Goal: Information Seeking & Learning: Learn about a topic

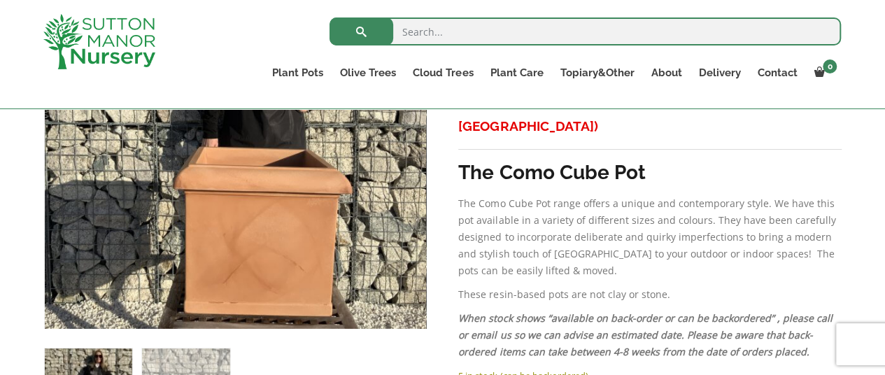
click at [127, 43] on img at bounding box center [99, 41] width 112 height 55
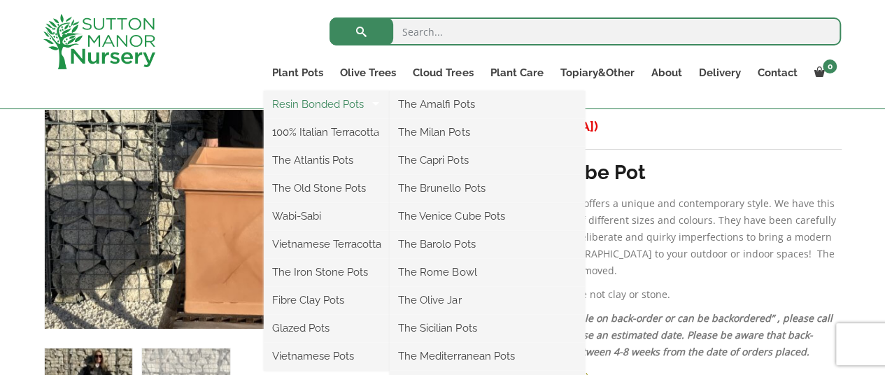
click at [312, 104] on link "Resin Bonded Pots" at bounding box center [327, 104] width 126 height 21
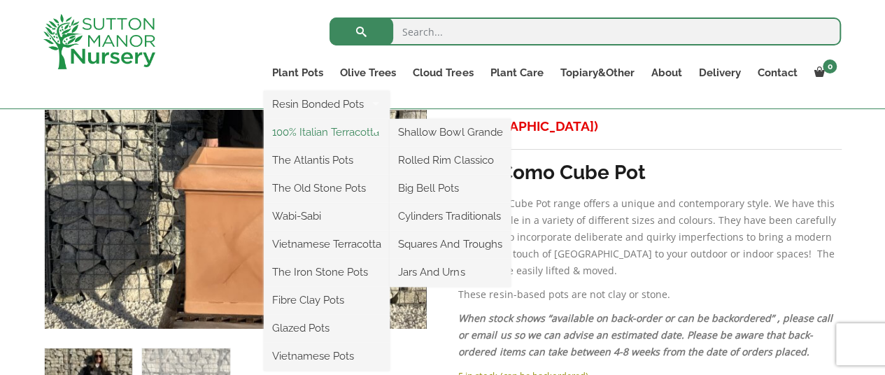
click at [323, 132] on link "100% Italian Terracotta" at bounding box center [327, 132] width 126 height 21
click at [326, 157] on link "The Atlantis Pots" at bounding box center [327, 160] width 126 height 21
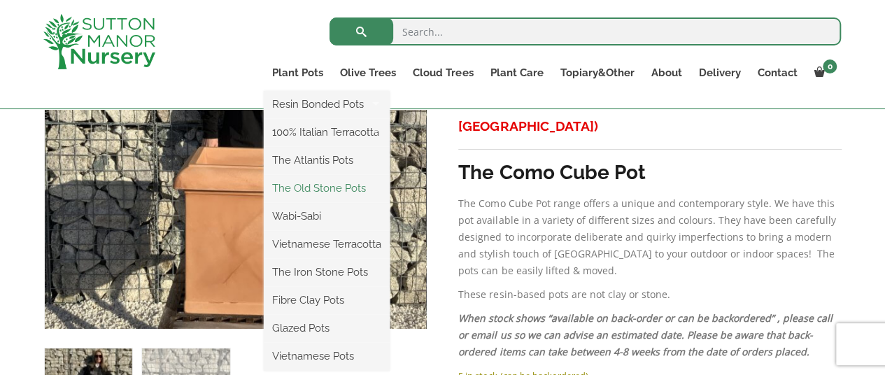
click at [329, 188] on link "The Old Stone Pots" at bounding box center [327, 188] width 126 height 21
click at [307, 217] on link "Wabi-Sabi" at bounding box center [327, 216] width 126 height 21
click at [325, 241] on link "Vietnamese Terracotta" at bounding box center [327, 244] width 126 height 21
click at [332, 267] on link "The Iron Stone Pots" at bounding box center [327, 272] width 126 height 21
click at [329, 297] on link "Fibre Clay Pots" at bounding box center [327, 300] width 126 height 21
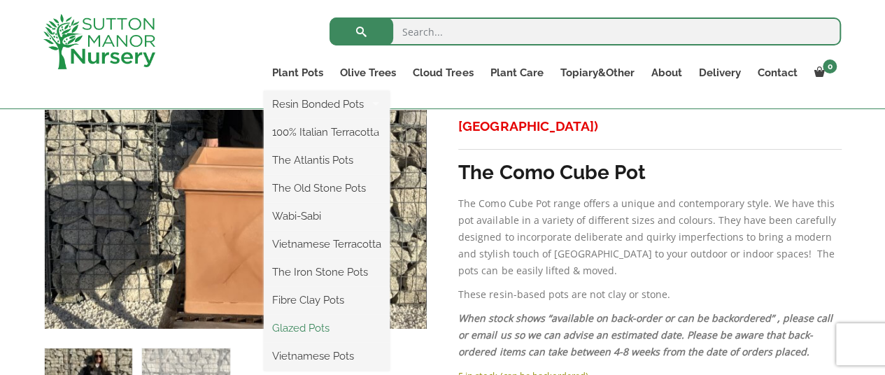
click at [322, 323] on link "Glazed Pots" at bounding box center [327, 328] width 126 height 21
click at [329, 356] on link "Vietnamese Pots" at bounding box center [327, 356] width 126 height 21
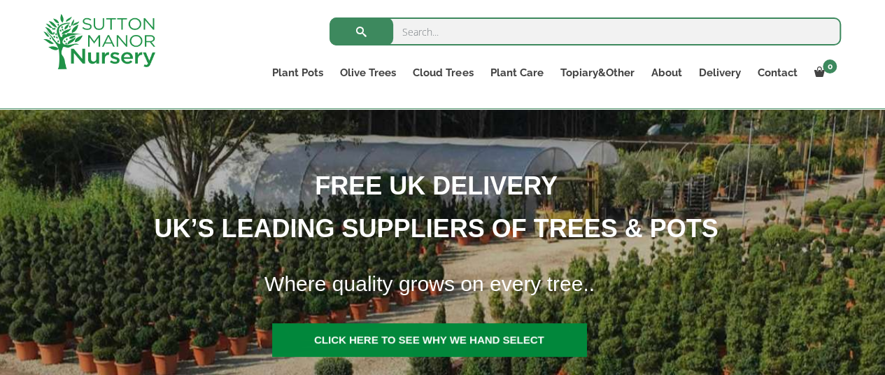
scroll to position [184, 0]
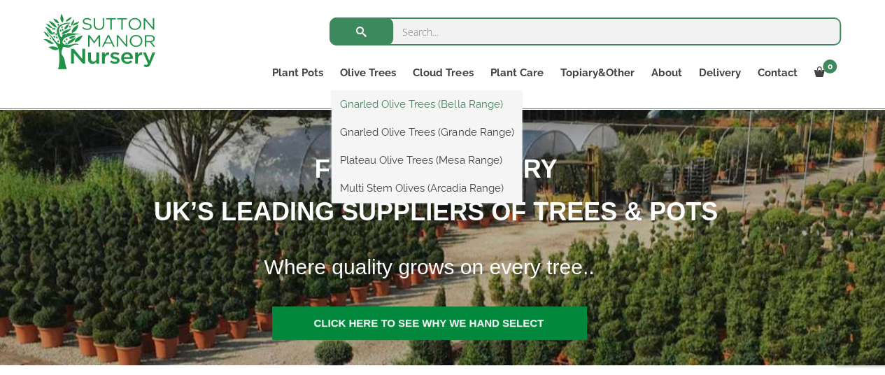
click at [402, 102] on link "Gnarled Olive Trees (Bella Range)" at bounding box center [427, 104] width 190 height 21
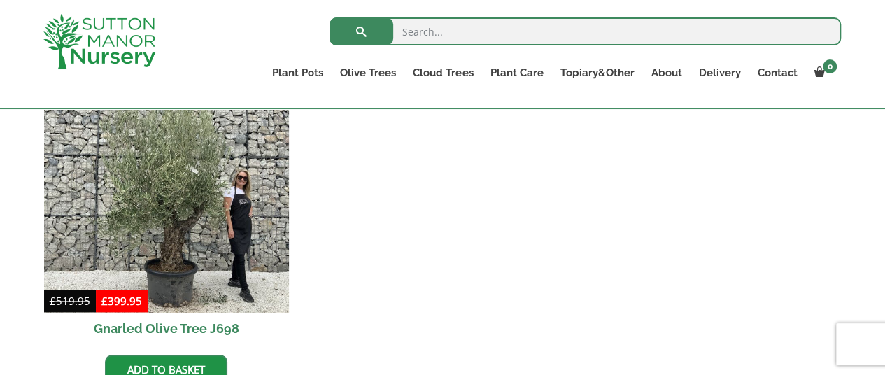
scroll to position [746, 0]
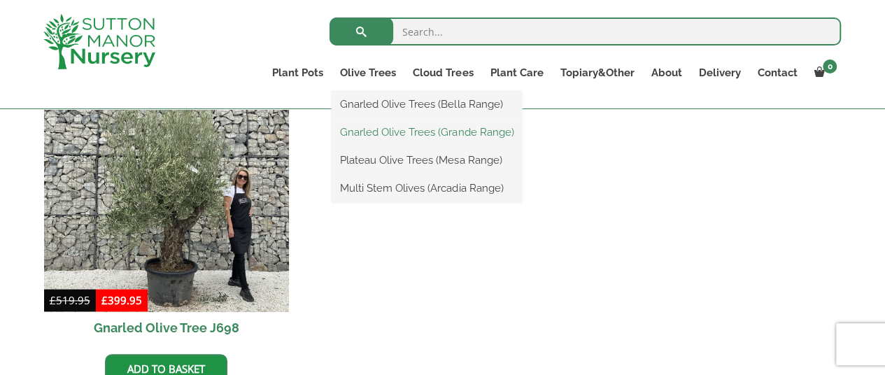
click at [385, 136] on link "Gnarled Olive Trees (Grande Range)" at bounding box center [427, 132] width 190 height 21
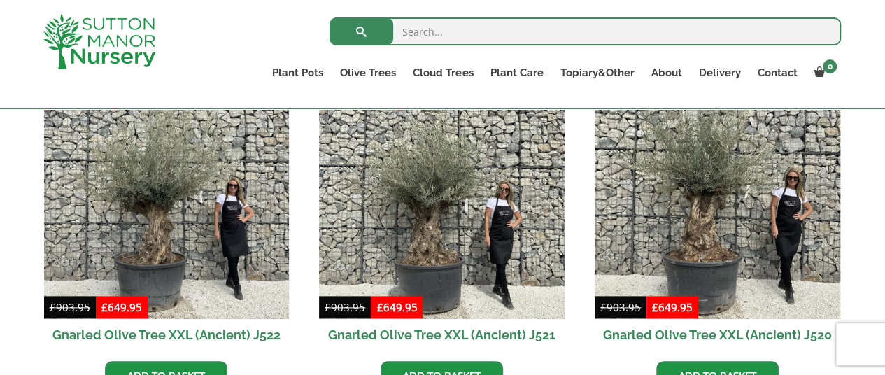
scroll to position [740, 0]
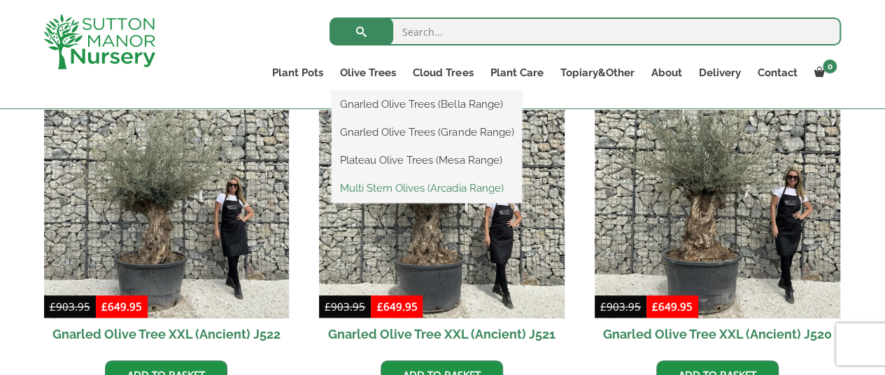
click at [451, 187] on link "Multi Stem Olives (Arcadia Range)" at bounding box center [427, 188] width 190 height 21
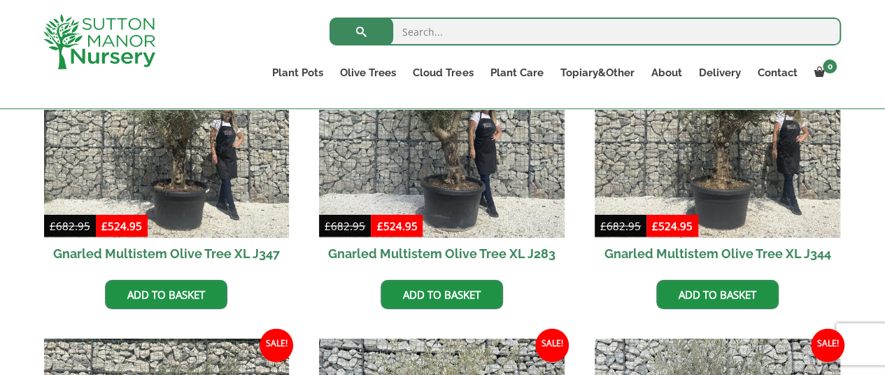
scroll to position [1419, 0]
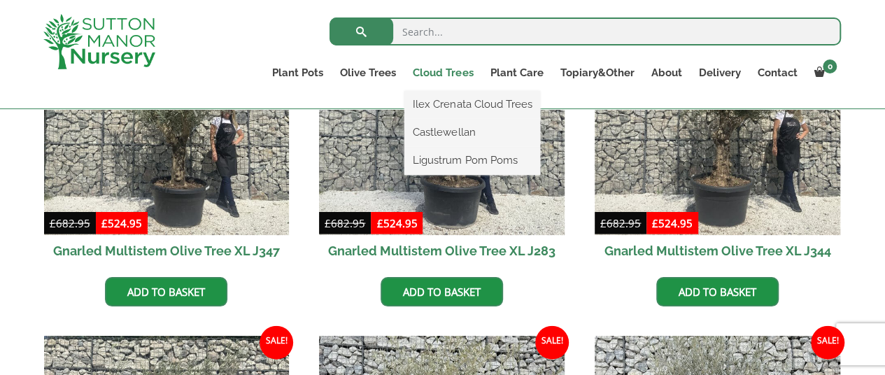
click at [457, 71] on link "Cloud Trees" at bounding box center [443, 73] width 77 height 20
click at [458, 101] on link "Ilex Crenata Cloud Trees" at bounding box center [473, 104] width 136 height 21
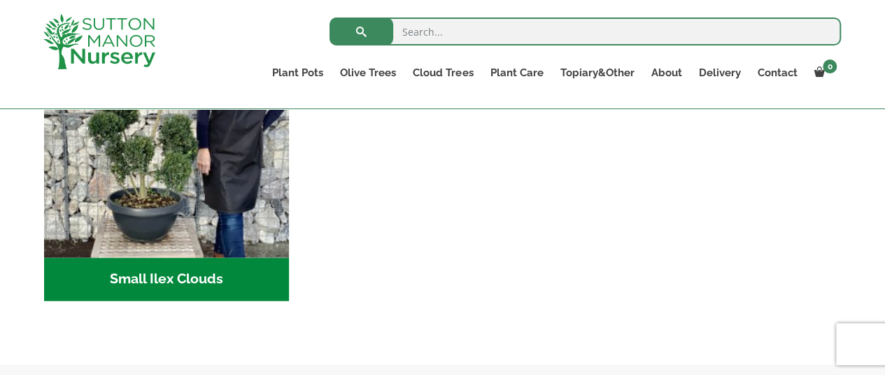
scroll to position [722, 0]
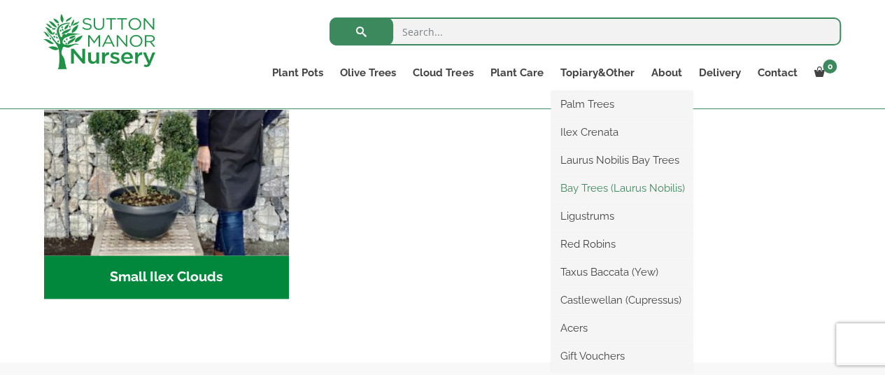
click at [609, 184] on link "Bay Trees (Laurus Nobilis)" at bounding box center [622, 188] width 141 height 21
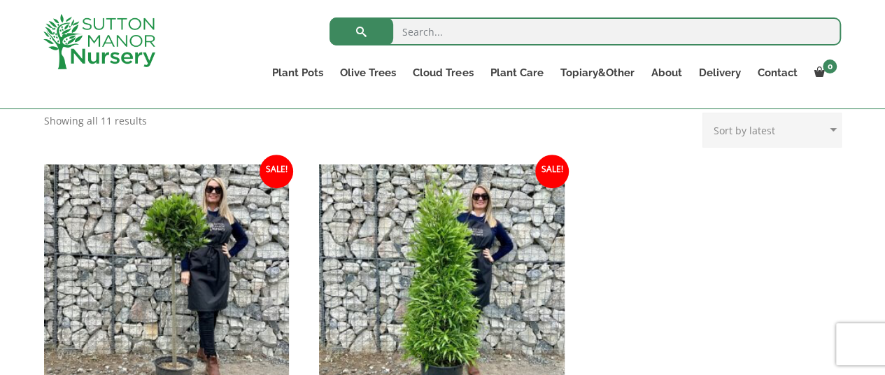
scroll to position [302, 0]
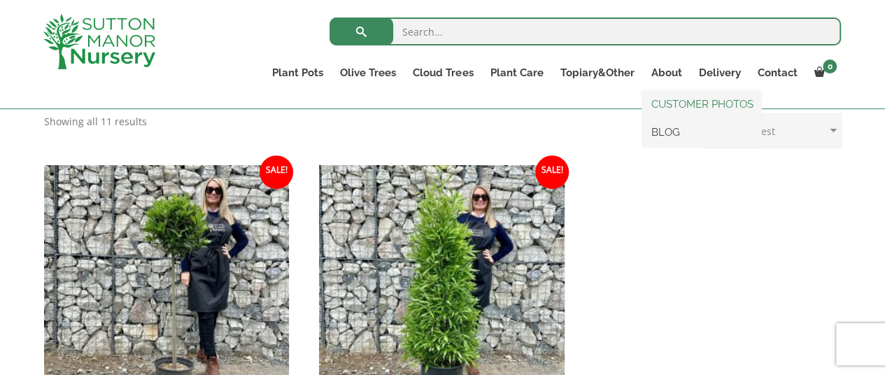
click at [682, 106] on link "CUSTOMER PHOTOS" at bounding box center [702, 104] width 119 height 21
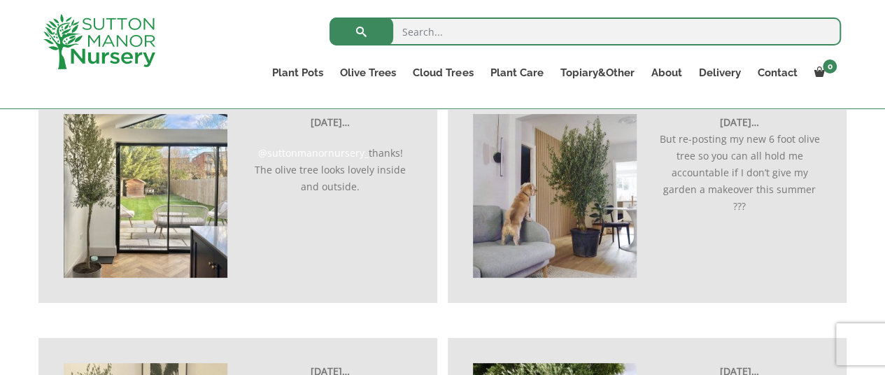
scroll to position [1577, 0]
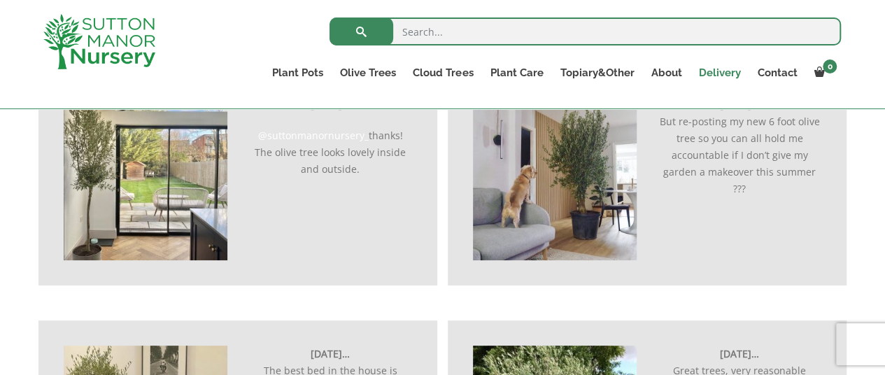
click at [736, 76] on link "Delivery" at bounding box center [719, 73] width 59 height 20
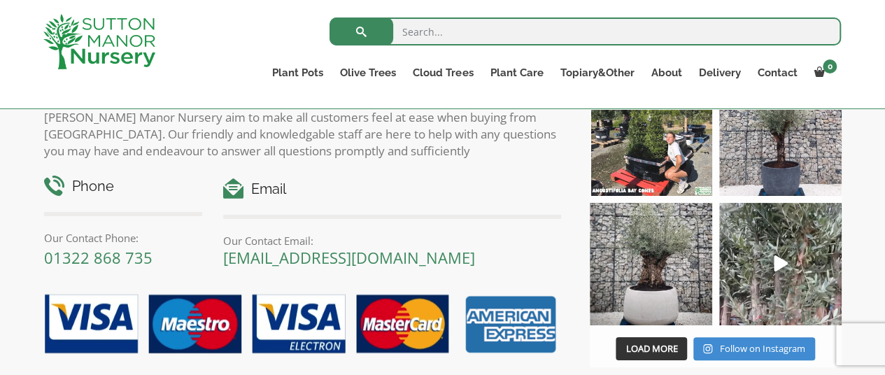
scroll to position [2416, 0]
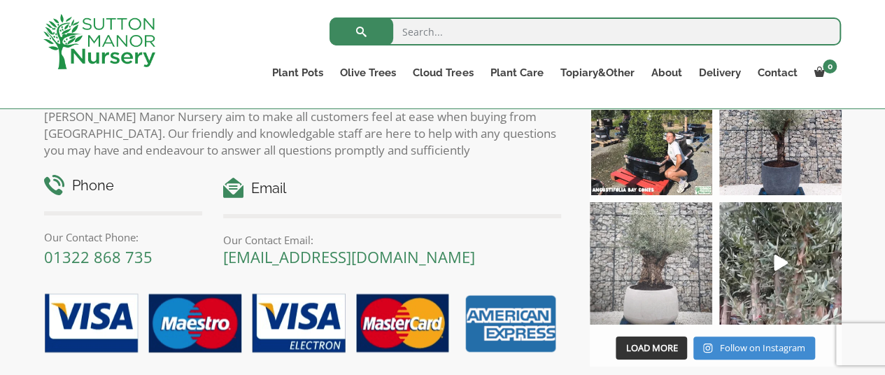
click at [640, 257] on img at bounding box center [651, 263] width 122 height 122
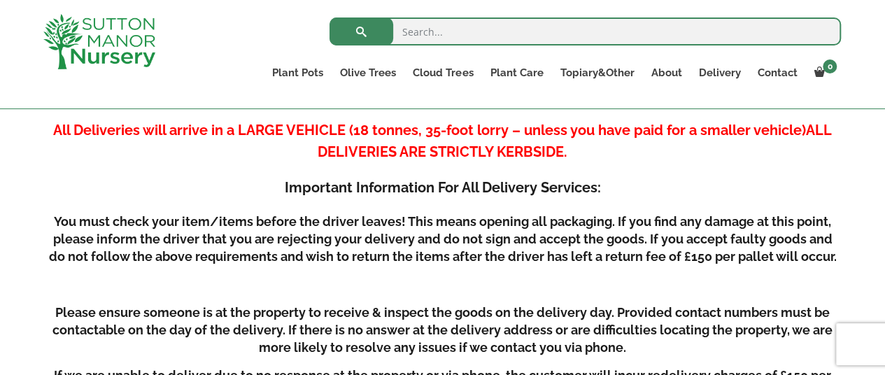
scroll to position [354, 0]
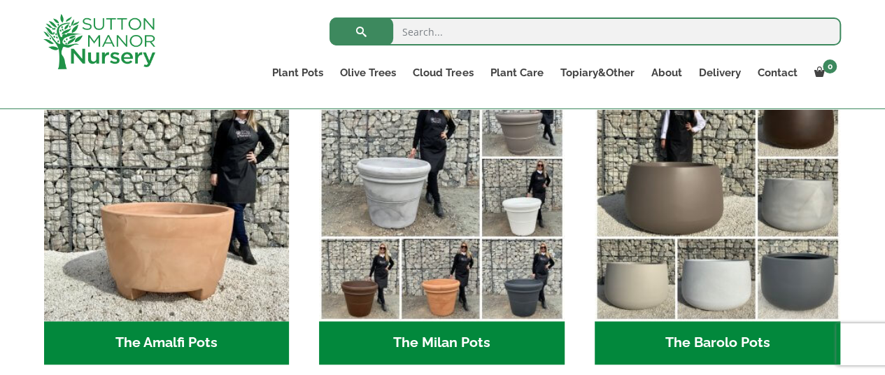
scroll to position [416, 0]
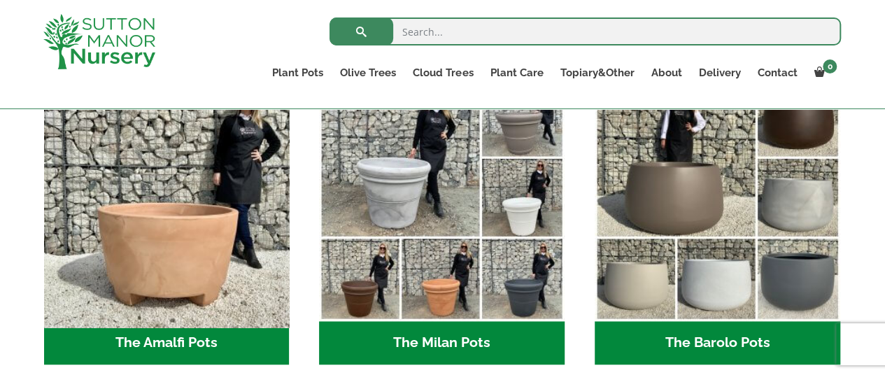
click at [174, 253] on img "Visit product category The Amalfi Pots" at bounding box center [167, 199] width 258 height 258
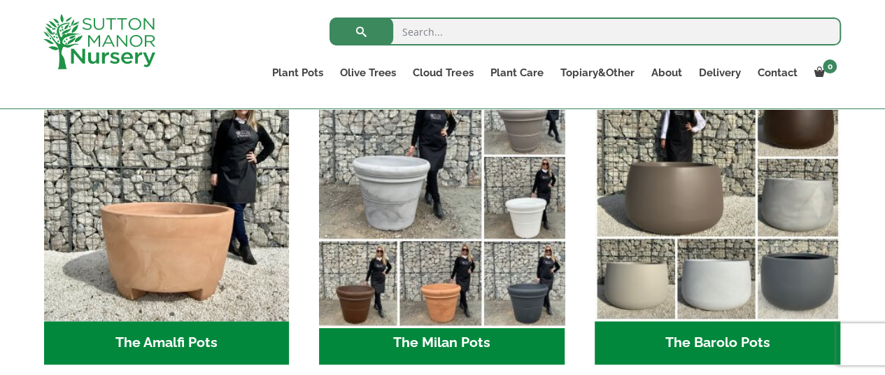
click at [401, 251] on img "Visit product category The Milan Pots" at bounding box center [443, 199] width 258 height 258
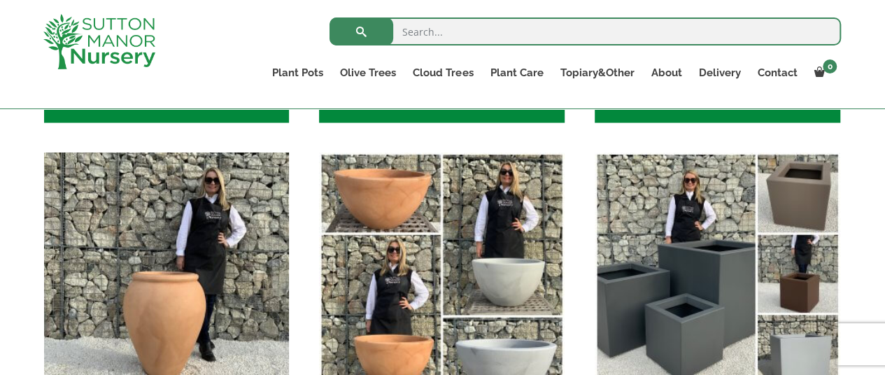
scroll to position [1380, 0]
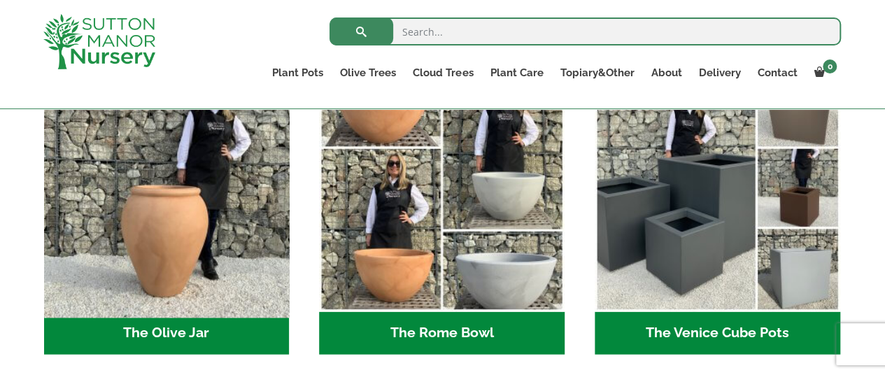
click at [185, 210] on img "Visit product category The Olive Jar" at bounding box center [167, 189] width 258 height 258
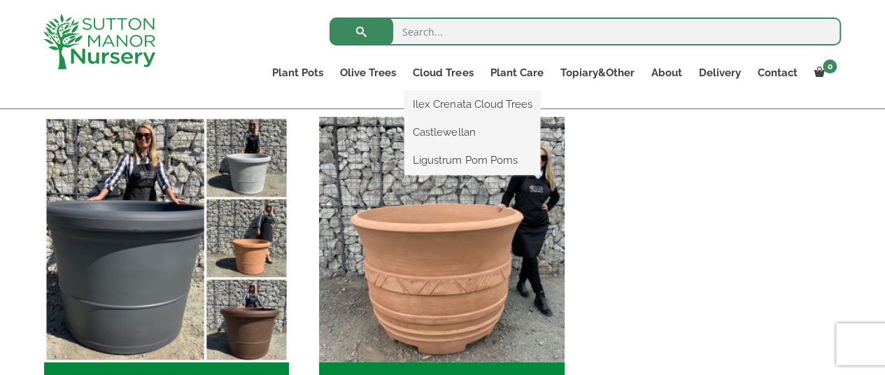
scroll to position [1964, 0]
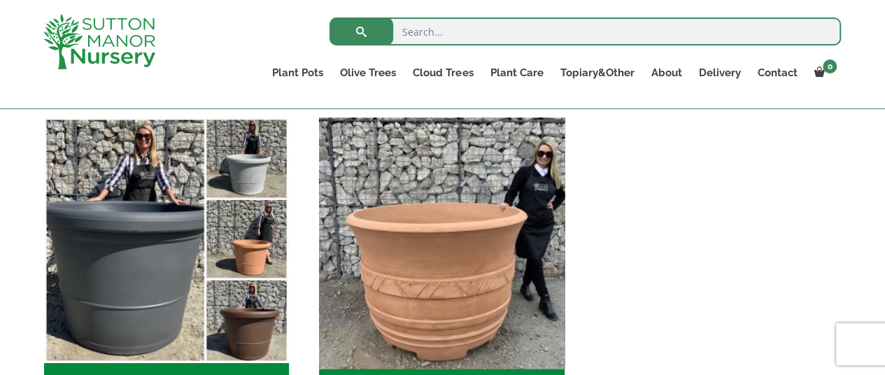
click at [428, 260] on img "Visit product category The Mediterranean Pots" at bounding box center [443, 240] width 258 height 258
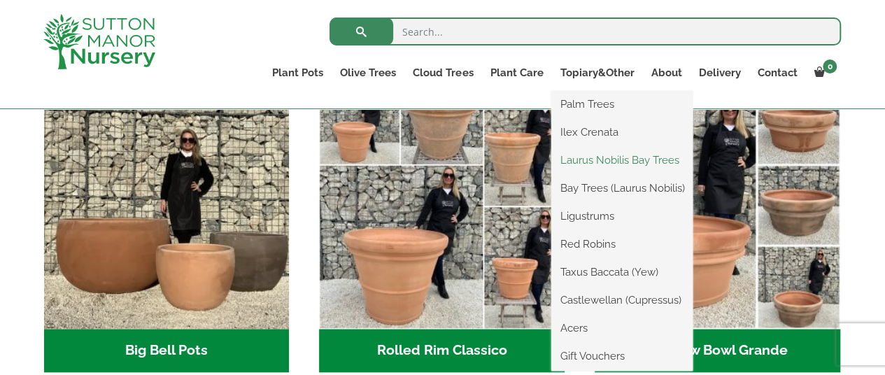
scroll to position [477, 0]
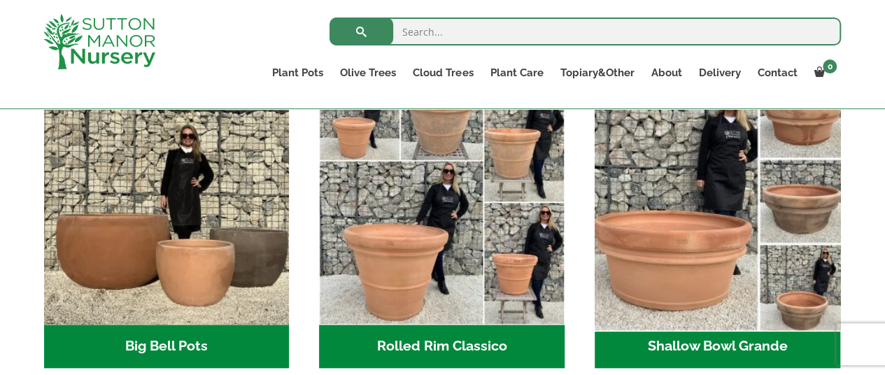
click at [743, 266] on img "Visit product category Shallow Bowl Grande" at bounding box center [718, 202] width 258 height 258
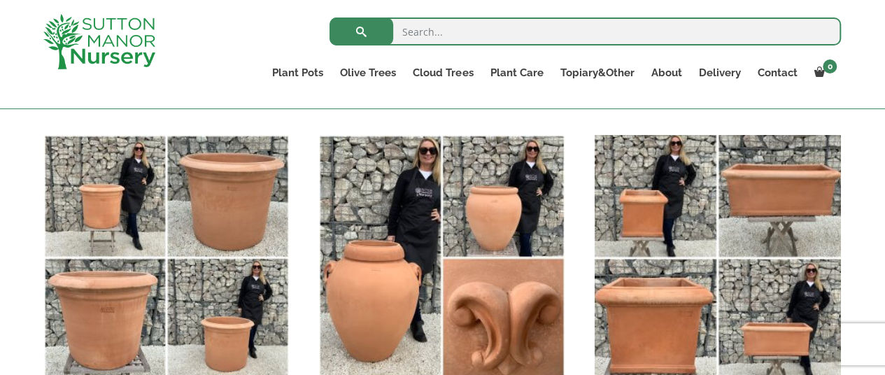
scroll to position [732, 0]
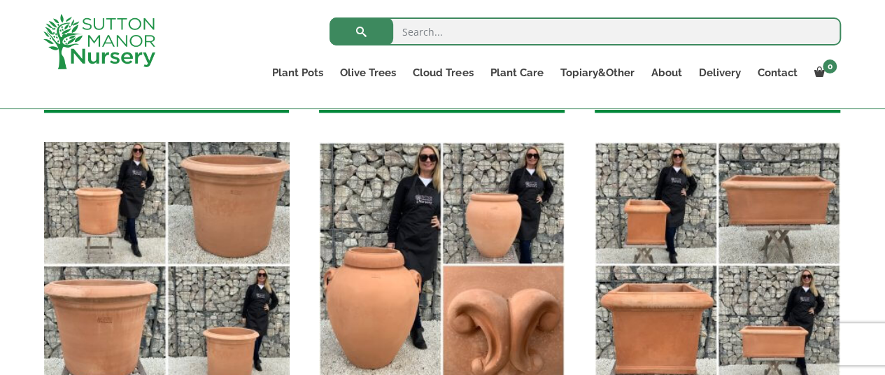
click at [113, 180] on img "Visit product category Cylinders Traditionals" at bounding box center [167, 265] width 258 height 258
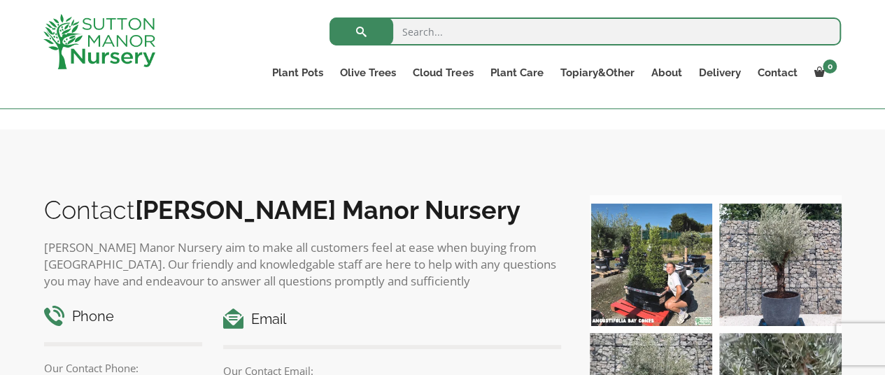
scroll to position [1097, 0]
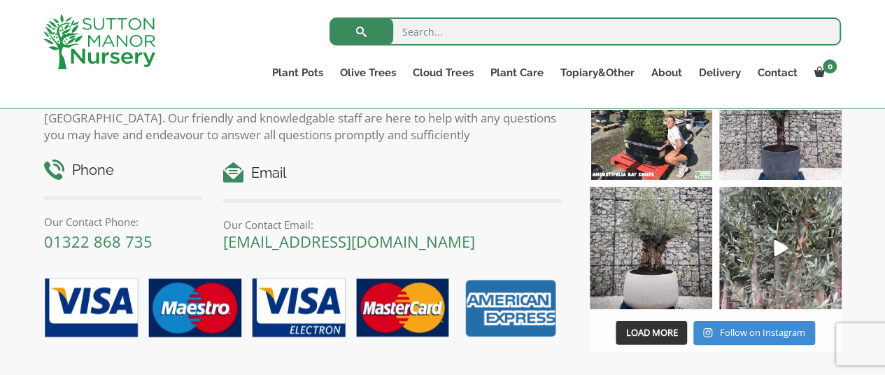
scroll to position [1734, 0]
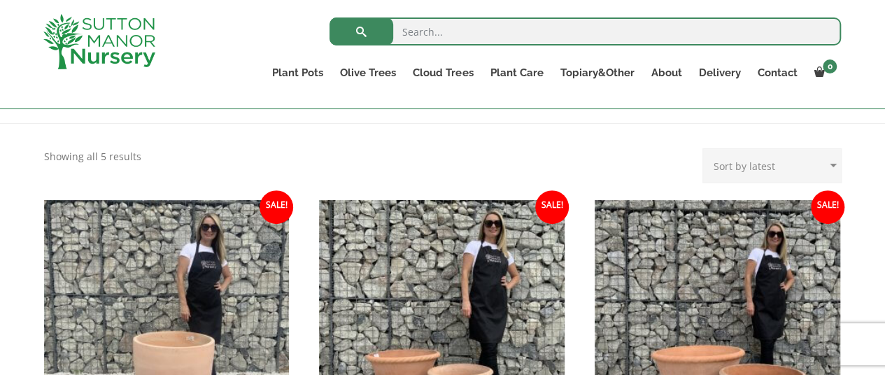
scroll to position [266, 0]
click at [776, 169] on select "Sort by popularity Sort by latest Sort by price: low to high Sort by price: hig…" at bounding box center [772, 166] width 139 height 35
select select "price"
click at [706, 149] on select "Sort by popularity Sort by latest Sort by price: low to high Sort by price: hig…" at bounding box center [772, 166] width 139 height 35
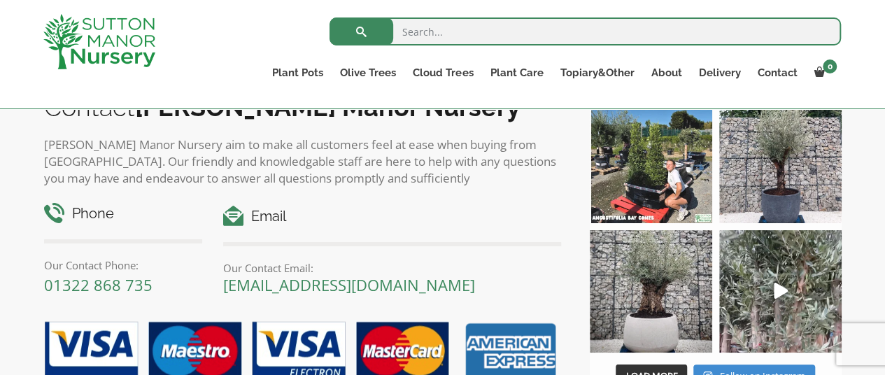
scroll to position [1328, 0]
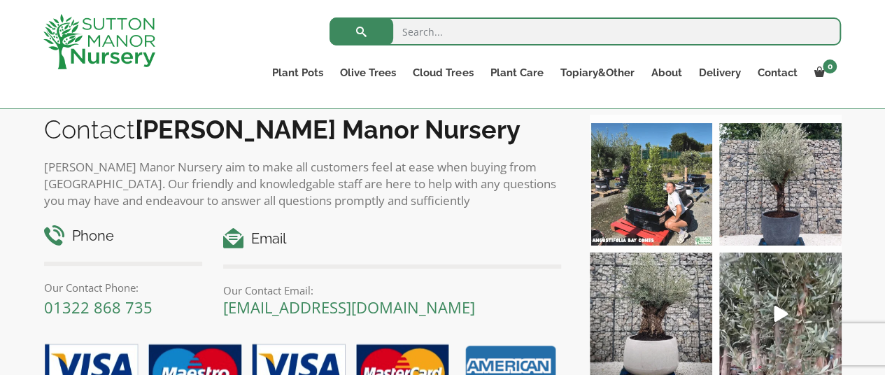
scroll to position [924, 0]
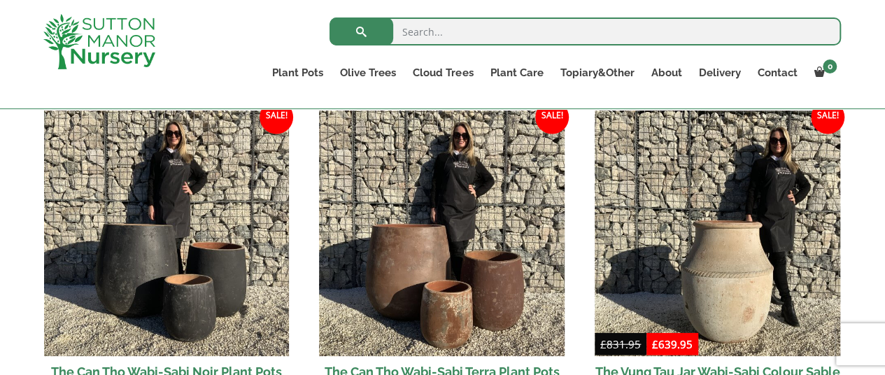
scroll to position [1450, 0]
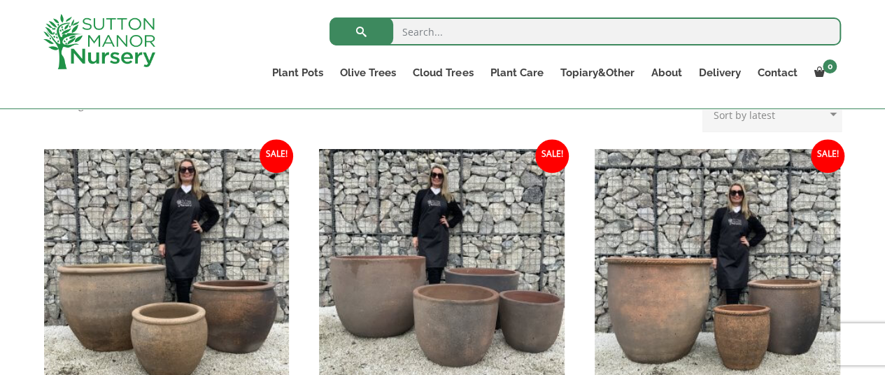
scroll to position [463, 0]
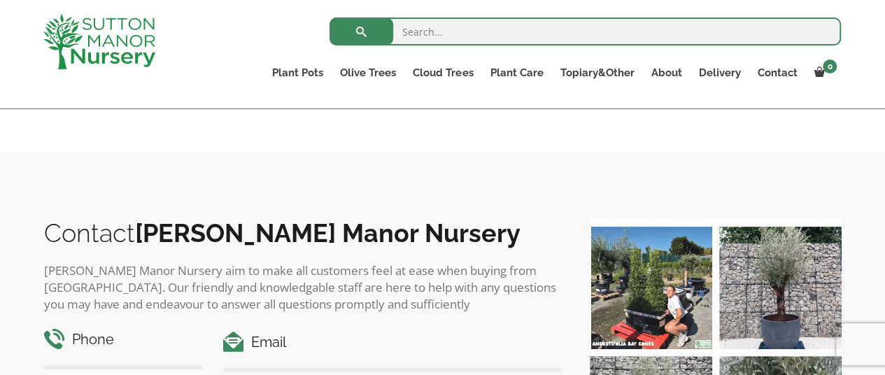
scroll to position [1810, 0]
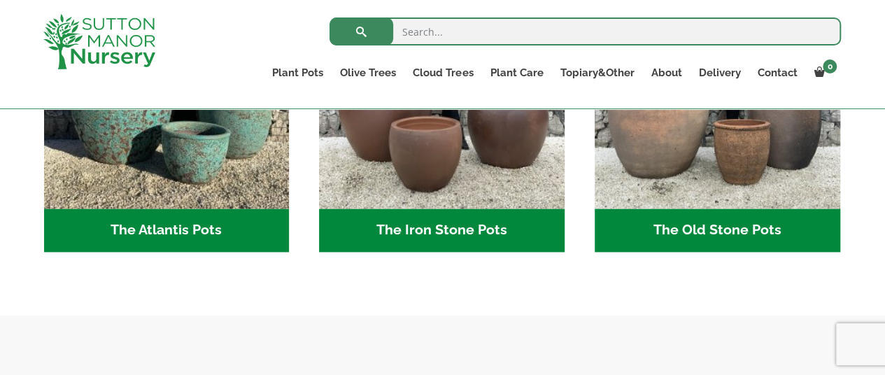
scroll to position [790, 0]
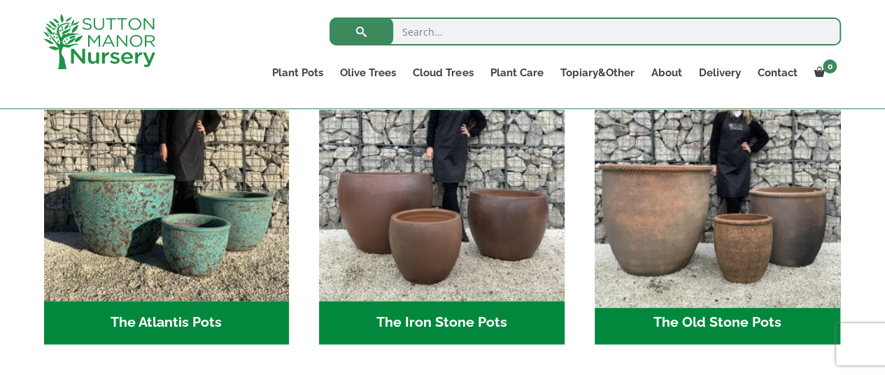
click at [676, 208] on img "Visit product category The Old Stone Pots" at bounding box center [718, 179] width 258 height 258
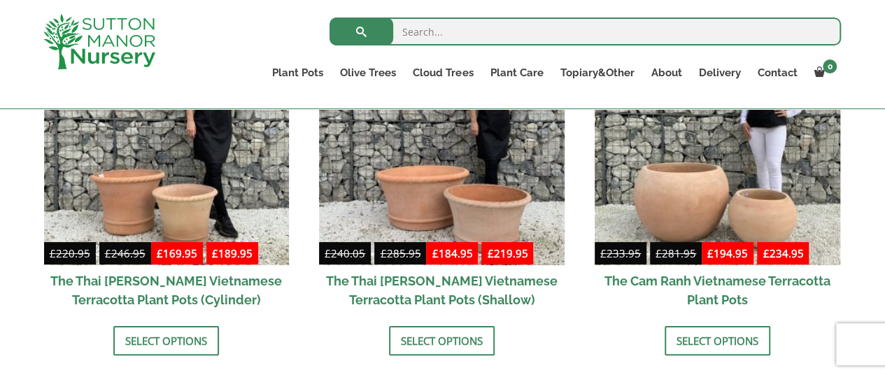
scroll to position [446, 0]
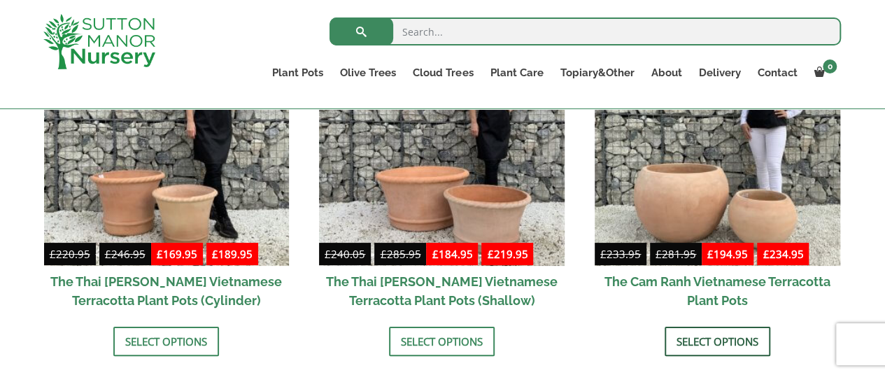
click at [739, 342] on link "Select options" at bounding box center [718, 341] width 106 height 29
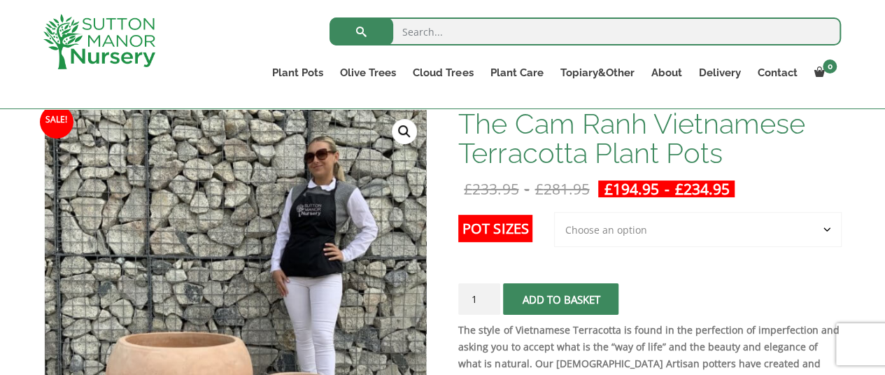
scroll to position [213, 0]
click at [634, 234] on select "Choose an option 2nd to Largest Pot In The Picture Largest pot In The Picture" at bounding box center [698, 230] width 288 height 35
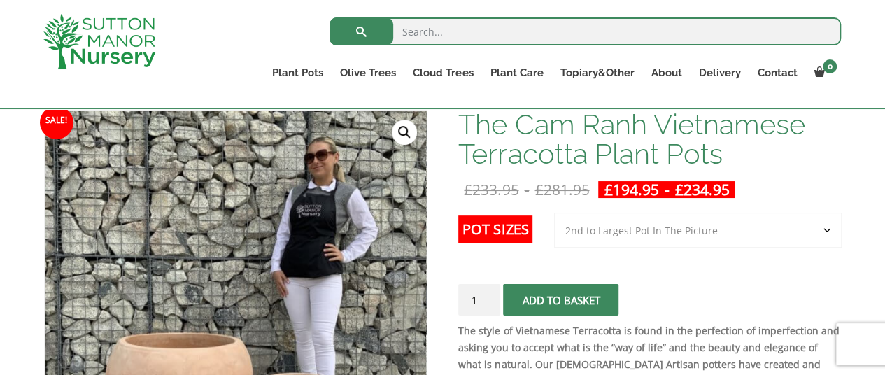
click at [555, 213] on select "Choose an option 2nd to Largest Pot In The Picture Largest pot In The Picture" at bounding box center [698, 230] width 288 height 35
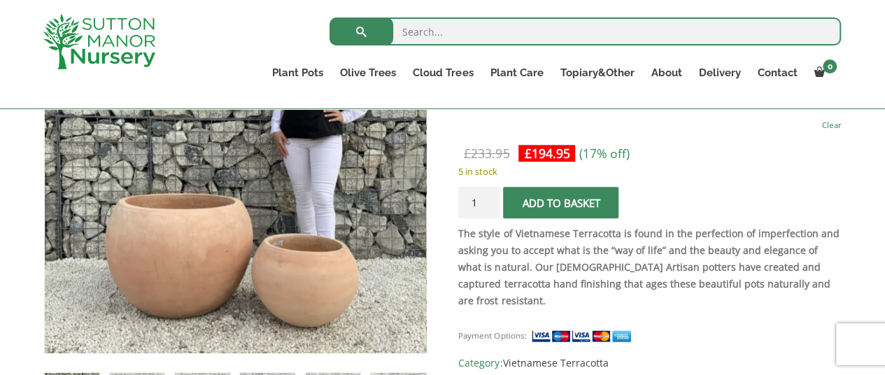
scroll to position [192, 0]
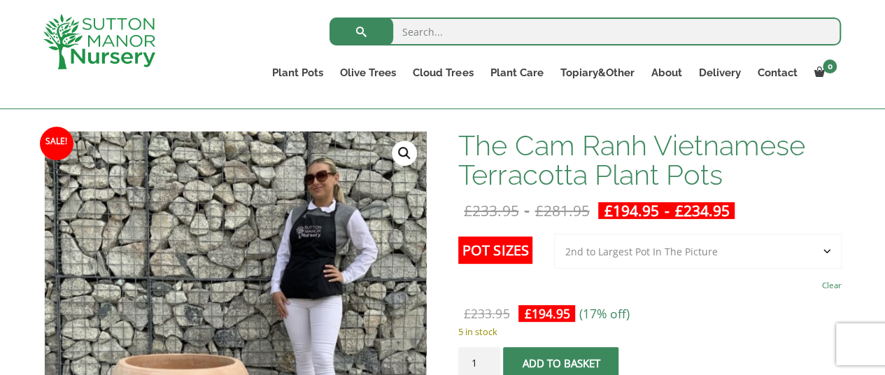
click at [629, 244] on select "Choose an option 2nd to Largest Pot In The Picture Largest pot In The Picture" at bounding box center [698, 251] width 288 height 35
select select "Largest pot In The Picture"
click at [555, 234] on select "Choose an option 2nd to Largest Pot In The Picture Largest pot In The Picture" at bounding box center [698, 251] width 288 height 35
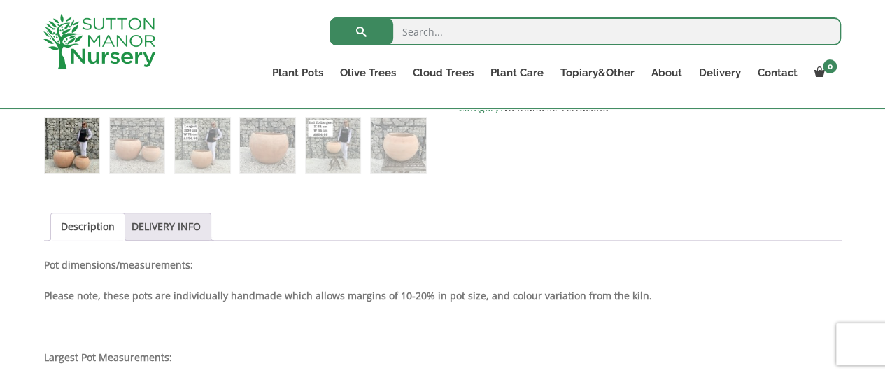
scroll to position [609, 0]
click at [269, 139] on img at bounding box center [267, 144] width 55 height 55
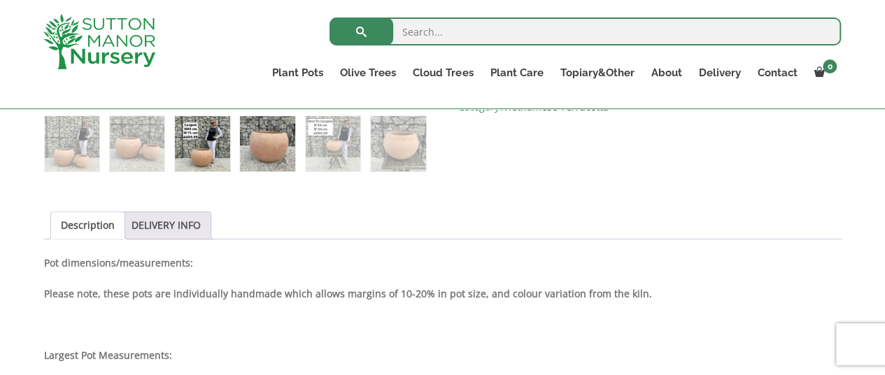
click at [209, 152] on img at bounding box center [202, 143] width 55 height 55
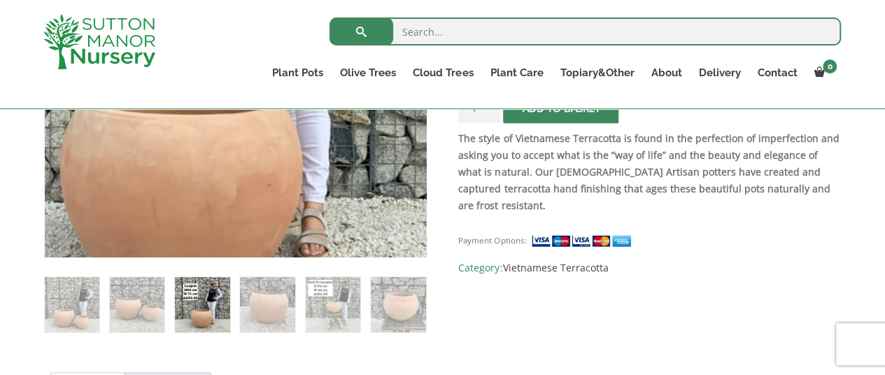
scroll to position [477, 0]
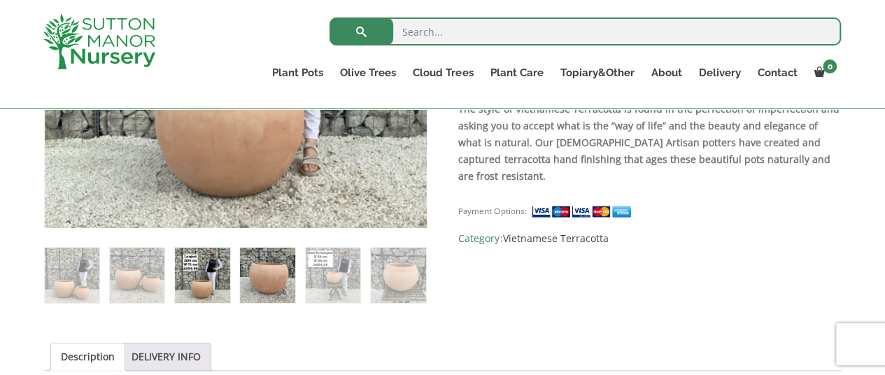
click at [288, 286] on img at bounding box center [267, 275] width 55 height 55
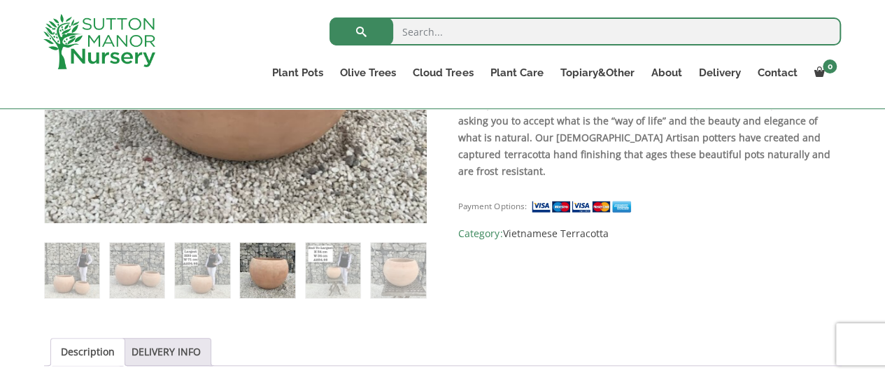
scroll to position [483, 0]
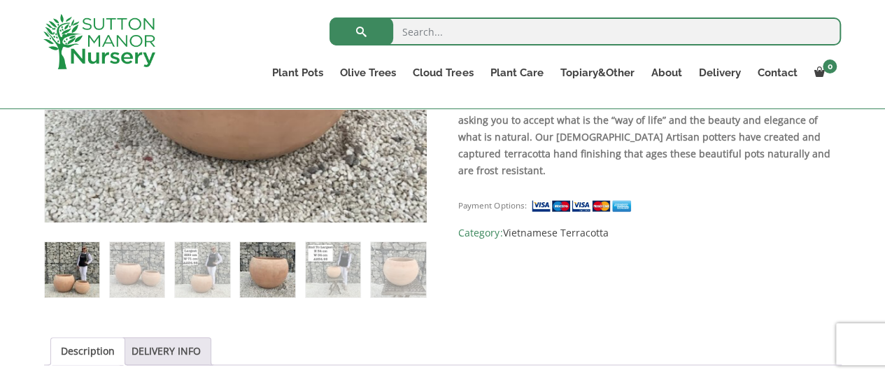
click at [70, 281] on img at bounding box center [72, 269] width 55 height 55
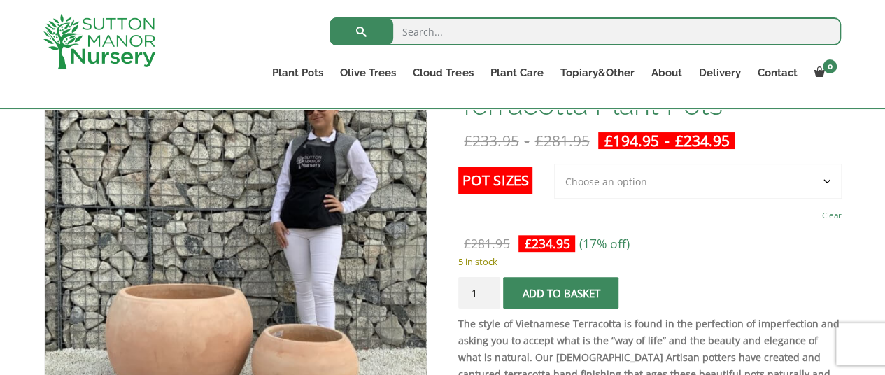
scroll to position [176, 0]
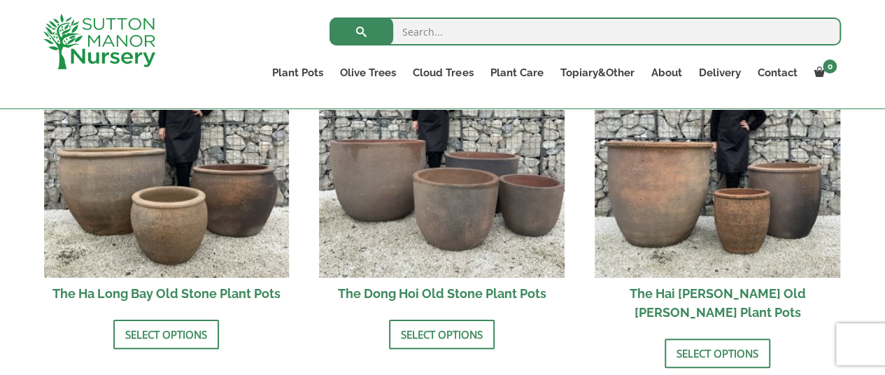
scroll to position [570, 0]
click at [125, 340] on link "Select options" at bounding box center [166, 333] width 106 height 29
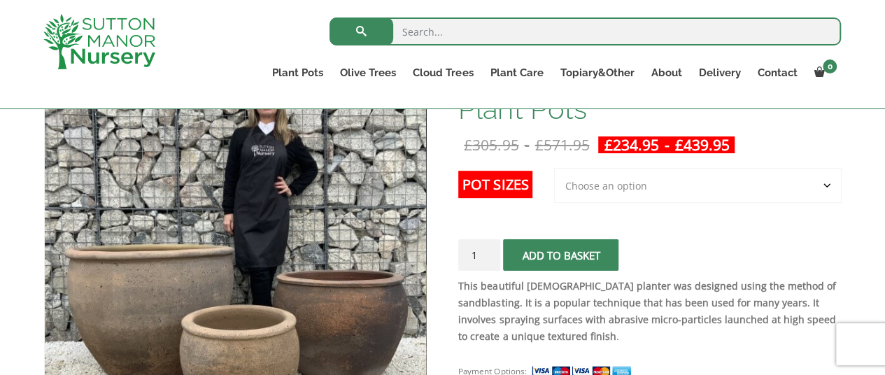
scroll to position [258, 0]
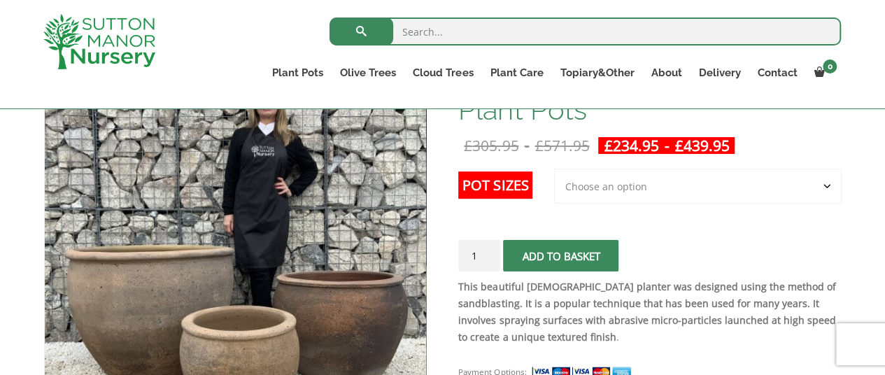
click at [612, 179] on select "Choose an option 3rd to Largest Pot In The Picture 2nd to Largest Pot In The Pi…" at bounding box center [698, 186] width 288 height 35
click at [554, 169] on select "Choose an option 3rd to Largest Pot In The Picture 2nd to Largest Pot In The Pi…" at bounding box center [698, 186] width 288 height 35
select select "2nd to Largest Pot In The Picture"
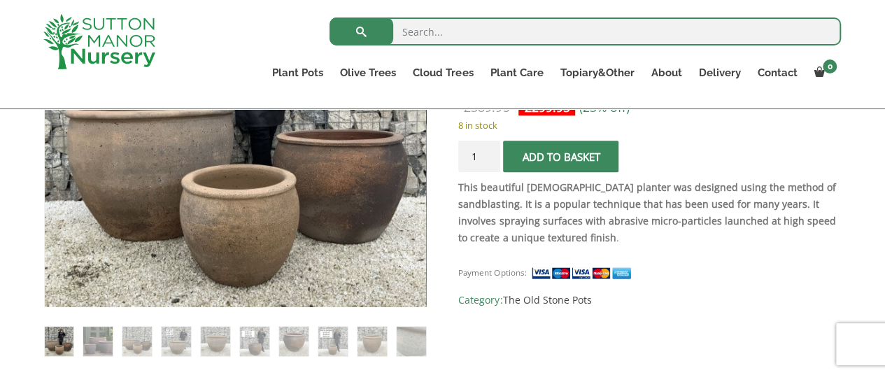
scroll to position [410, 0]
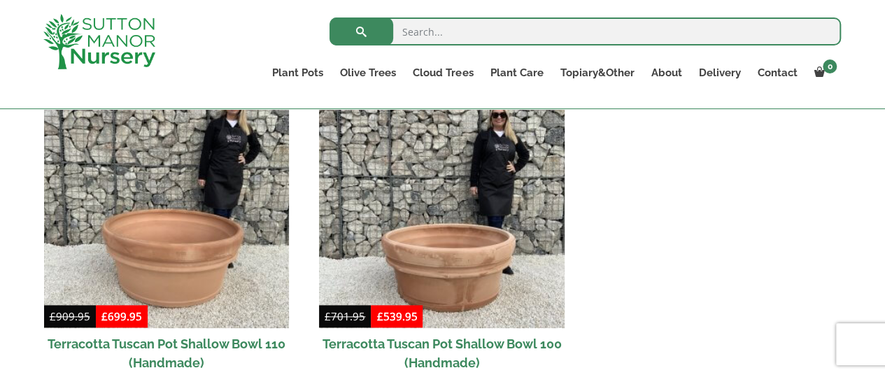
scroll to position [659, 0]
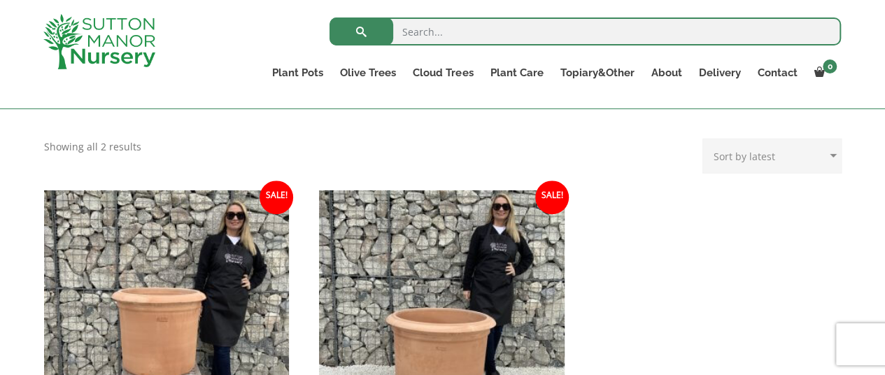
scroll to position [725, 0]
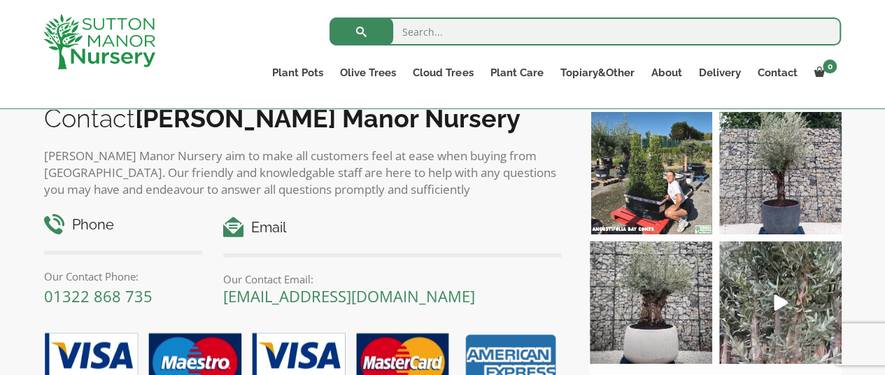
scroll to position [872, 0]
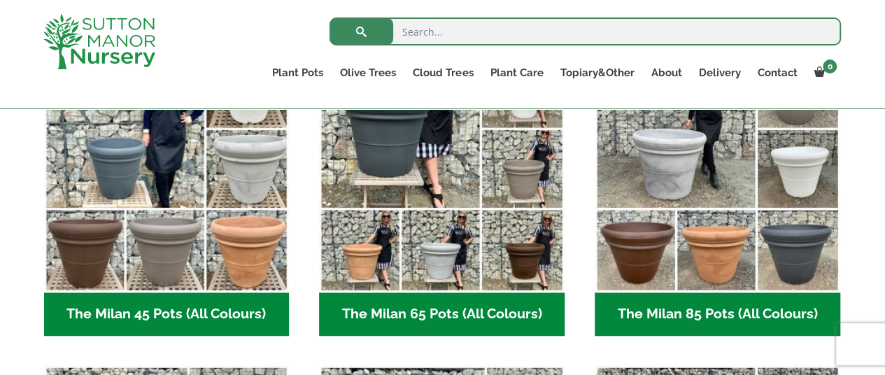
scroll to position [430, 0]
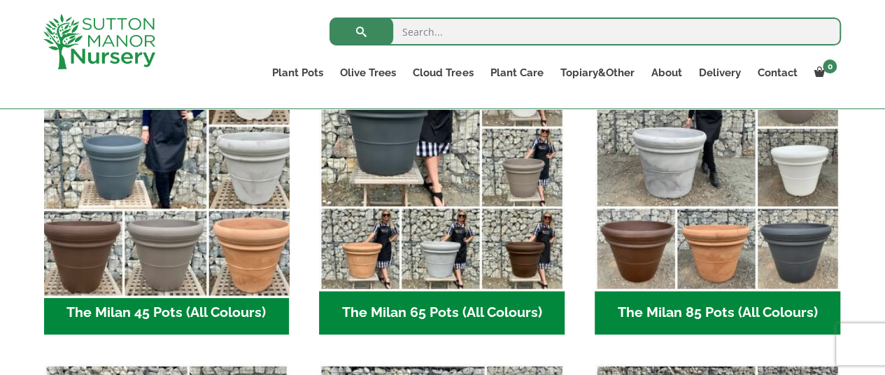
click at [189, 209] on img "Visit product category The Milan 45 Pots (All Colours)" at bounding box center [167, 169] width 258 height 258
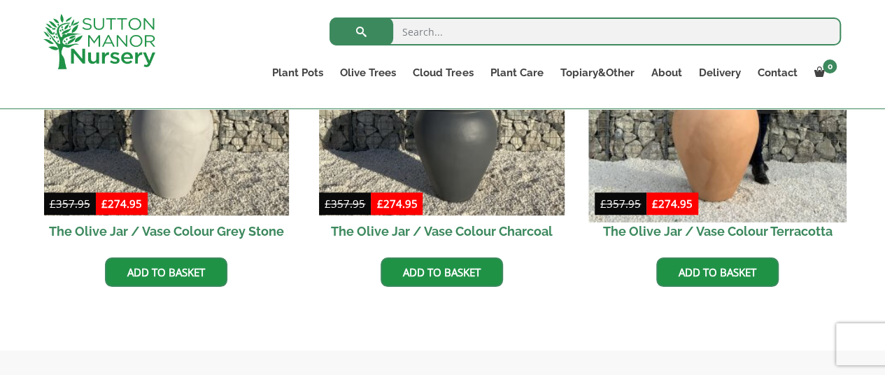
scroll to position [413, 0]
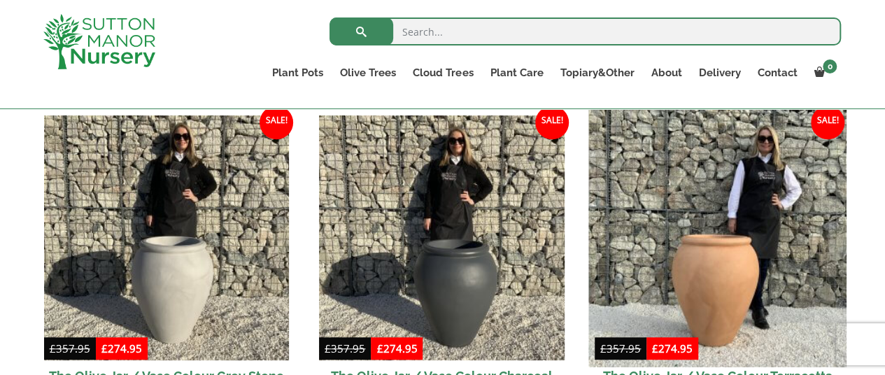
click at [768, 243] on img at bounding box center [718, 238] width 258 height 258
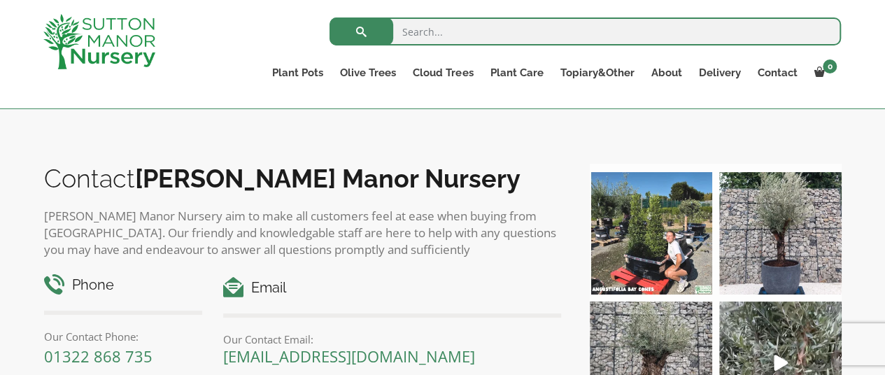
scroll to position [836, 0]
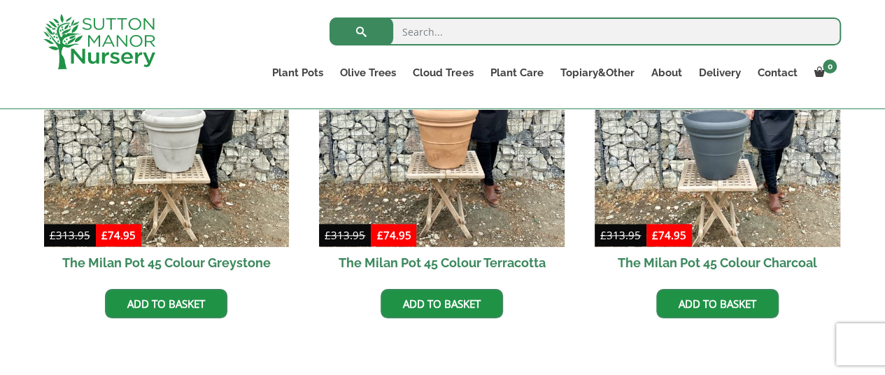
scroll to position [738, 0]
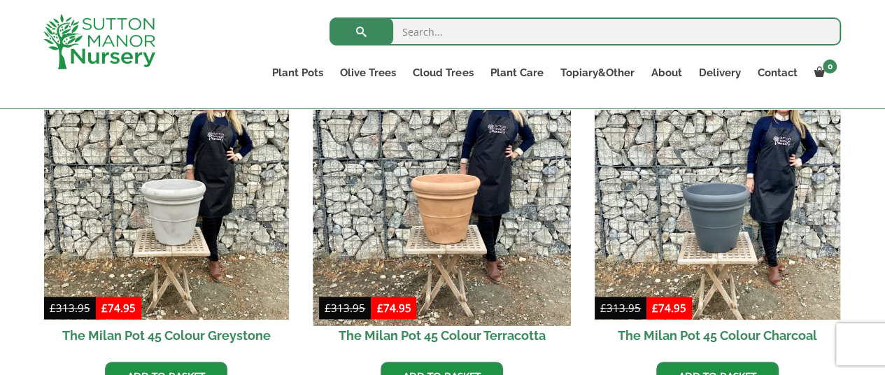
click at [431, 211] on img at bounding box center [443, 198] width 258 height 258
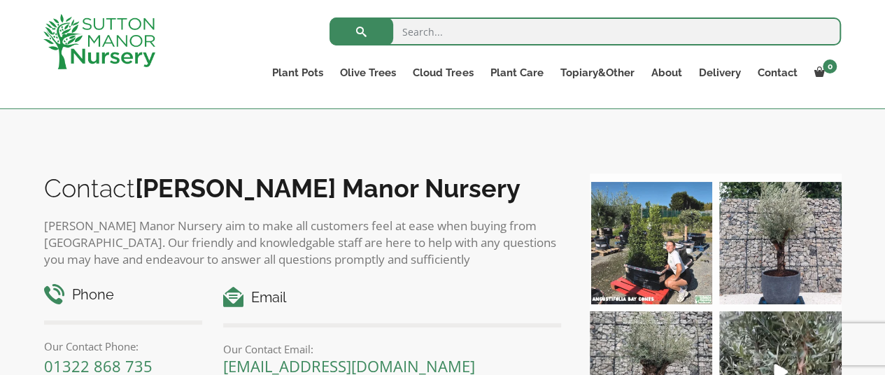
scroll to position [1086, 0]
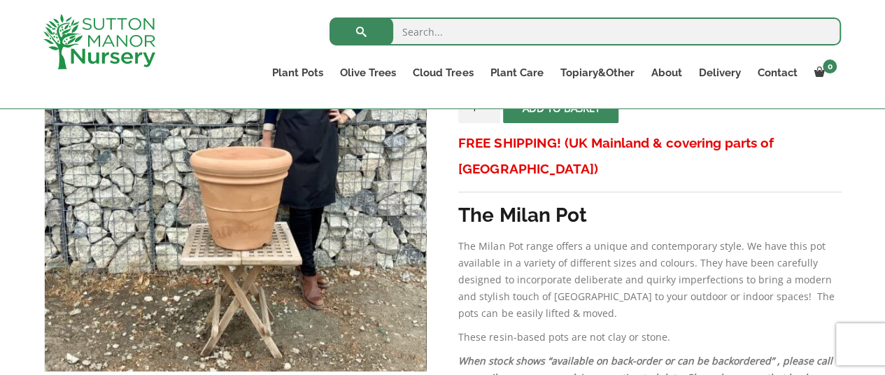
scroll to position [311, 0]
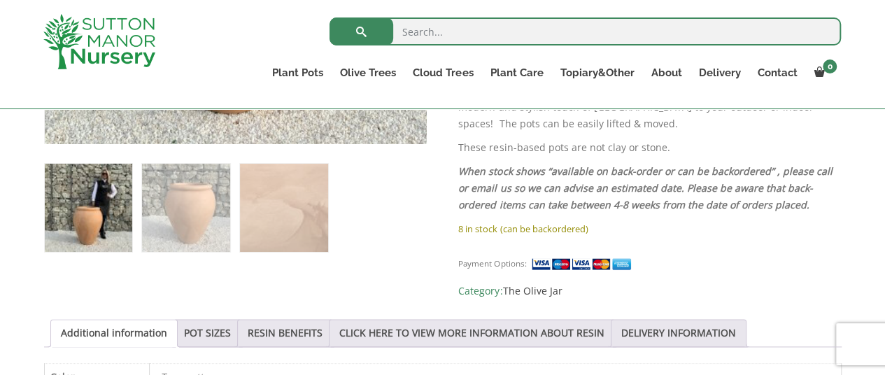
scroll to position [784, 0]
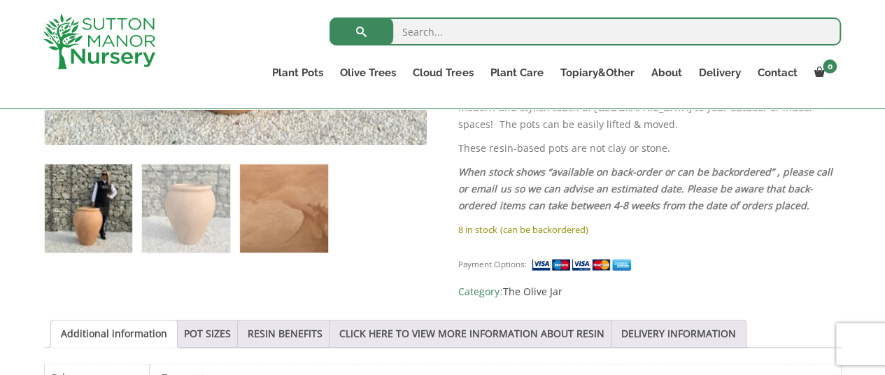
click at [283, 233] on img at bounding box center [283, 207] width 87 height 87
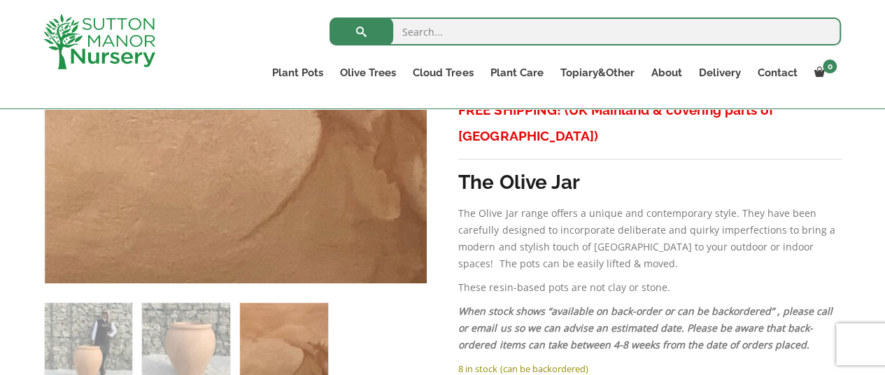
scroll to position [645, 0]
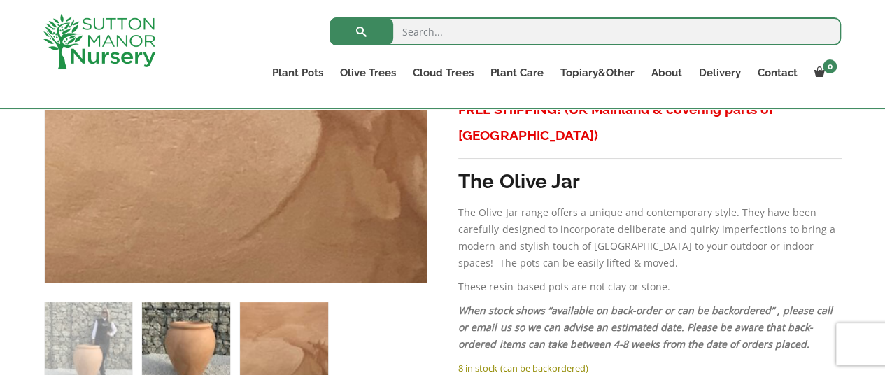
click at [204, 330] on img at bounding box center [185, 345] width 87 height 87
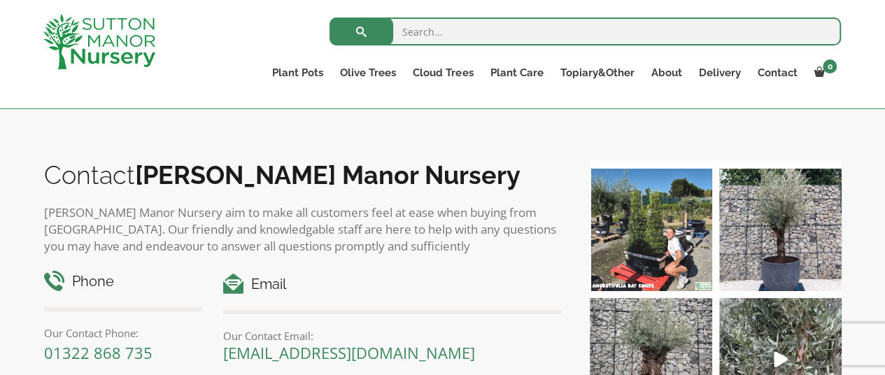
scroll to position [1594, 0]
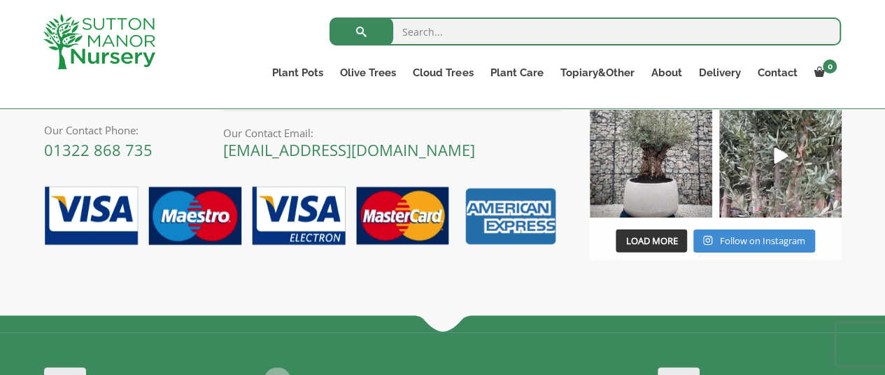
scroll to position [1803, 0]
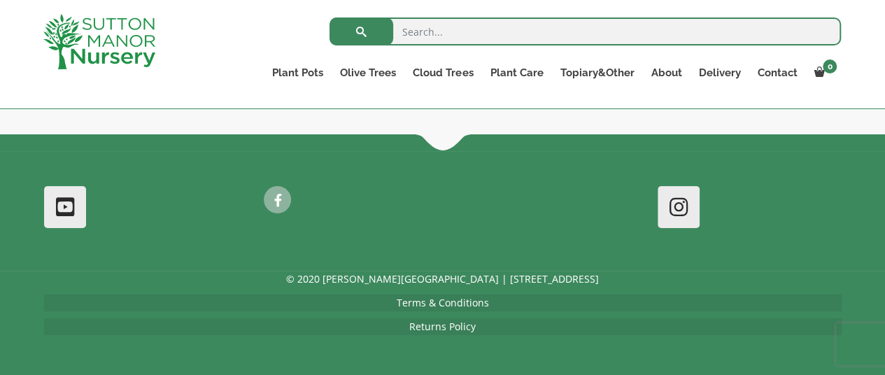
click at [452, 328] on link "Returns Policy" at bounding box center [442, 326] width 66 height 13
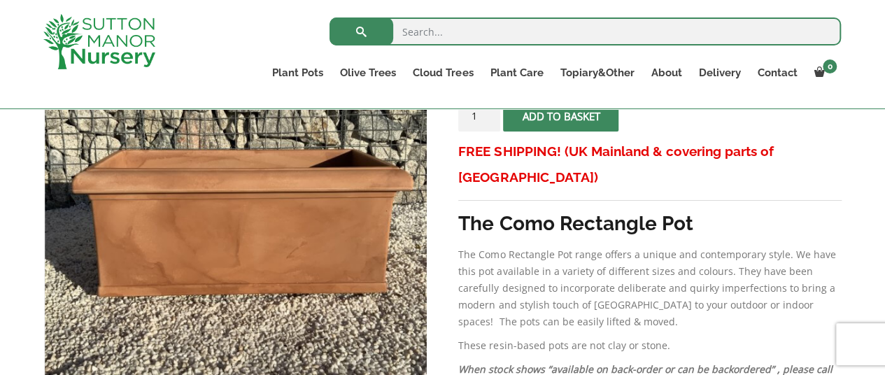
scroll to position [12, 0]
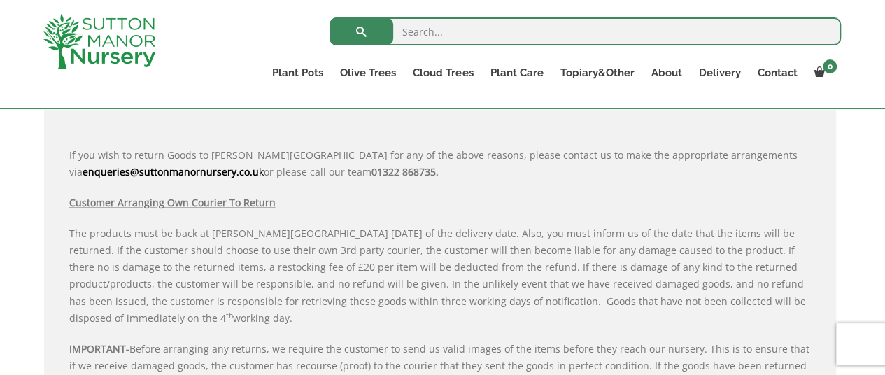
scroll to position [1027, 0]
